Goal: Find contact information: Find contact information

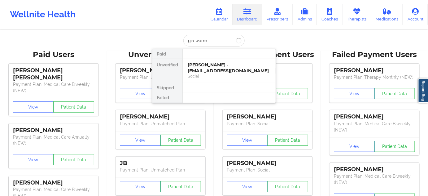
type input "[PERSON_NAME]"
click at [205, 73] on div "Social" at bounding box center [229, 75] width 83 height 5
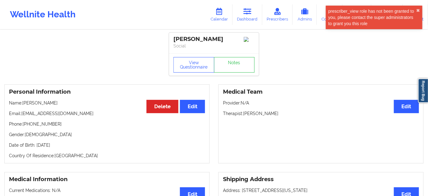
click at [182, 39] on div "[PERSON_NAME]" at bounding box center [214, 39] width 81 height 7
click at [179, 37] on div "[PERSON_NAME]" at bounding box center [214, 39] width 81 height 7
copy div "GIA"
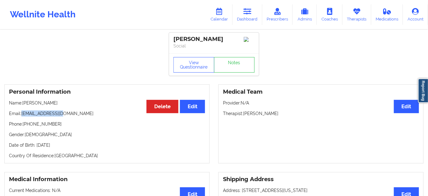
drag, startPoint x: 23, startPoint y: 116, endPoint x: 68, endPoint y: 114, distance: 45.6
click at [68, 114] on p "Email: [EMAIL_ADDRESS][DOMAIN_NAME]" at bounding box center [107, 113] width 196 height 6
copy p "[EMAIL_ADDRESS][DOMAIN_NAME]"
click at [178, 36] on div "[PERSON_NAME]" at bounding box center [214, 39] width 81 height 7
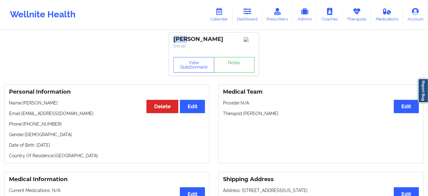
copy div "GIA"
click at [196, 39] on div "[PERSON_NAME]" at bounding box center [214, 39] width 81 height 7
copy div "[PERSON_NAME]"
drag, startPoint x: 175, startPoint y: 39, endPoint x: 217, endPoint y: 37, distance: 41.9
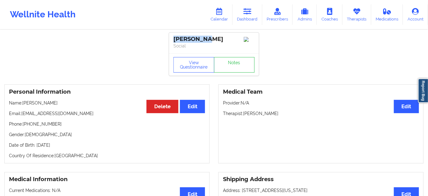
click at [217, 37] on div "[PERSON_NAME]" at bounding box center [214, 39] width 81 height 7
copy div "[PERSON_NAME]"
